Goal: Transaction & Acquisition: Purchase product/service

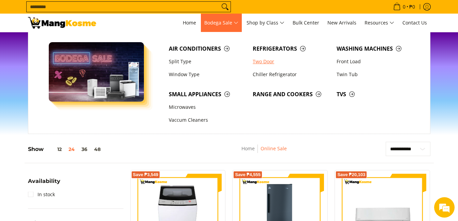
click at [267, 60] on link "Two Door" at bounding box center [291, 61] width 84 height 13
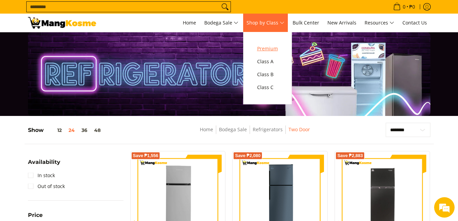
click at [267, 48] on span "Premium" at bounding box center [267, 49] width 21 height 9
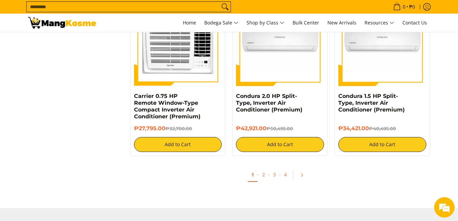
scroll to position [1363, 0]
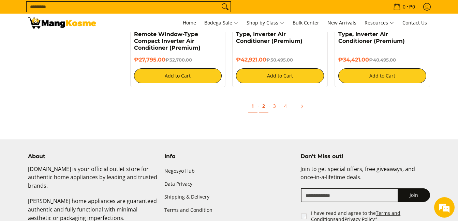
click at [263, 105] on link "2" at bounding box center [264, 106] width 10 height 14
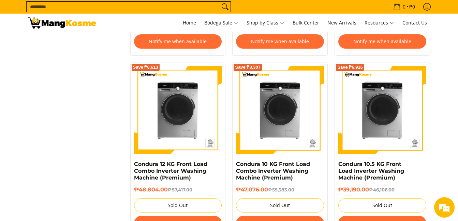
scroll to position [1329, 0]
